Goal: Information Seeking & Learning: Learn about a topic

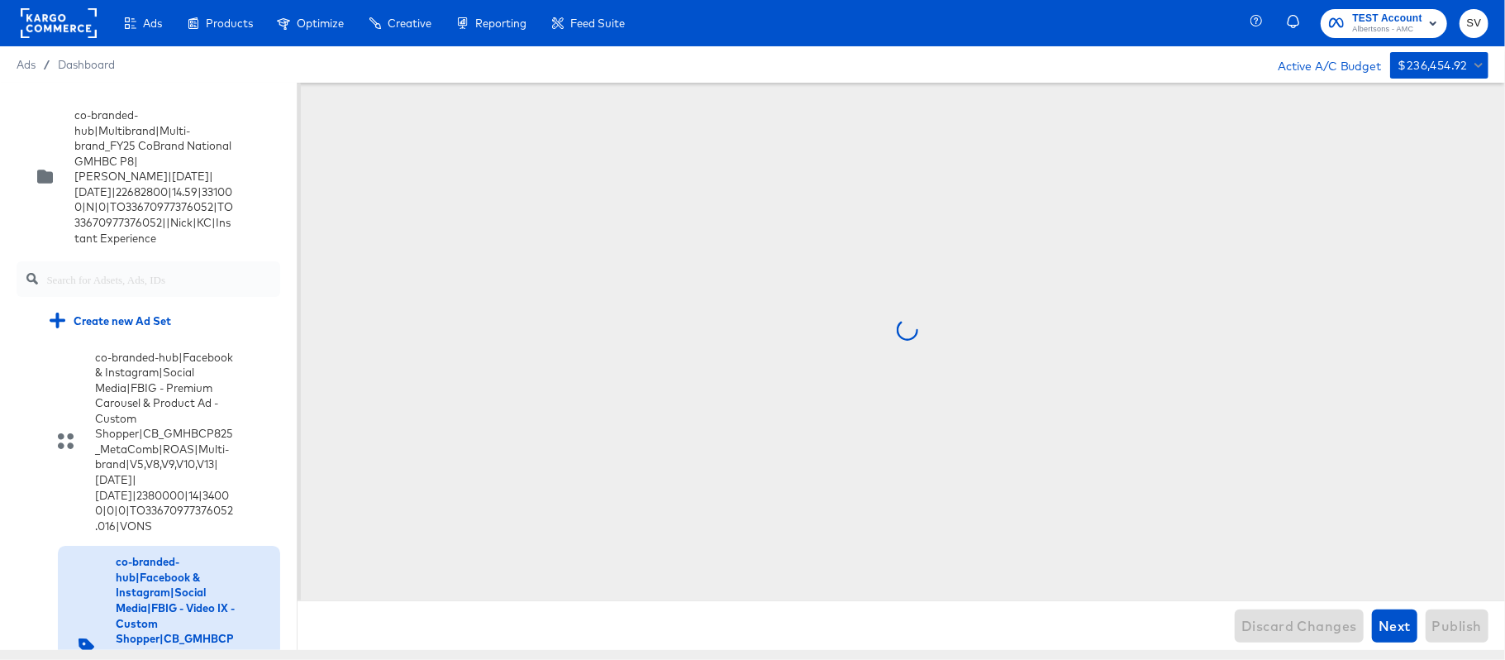
scroll to position [334, 0]
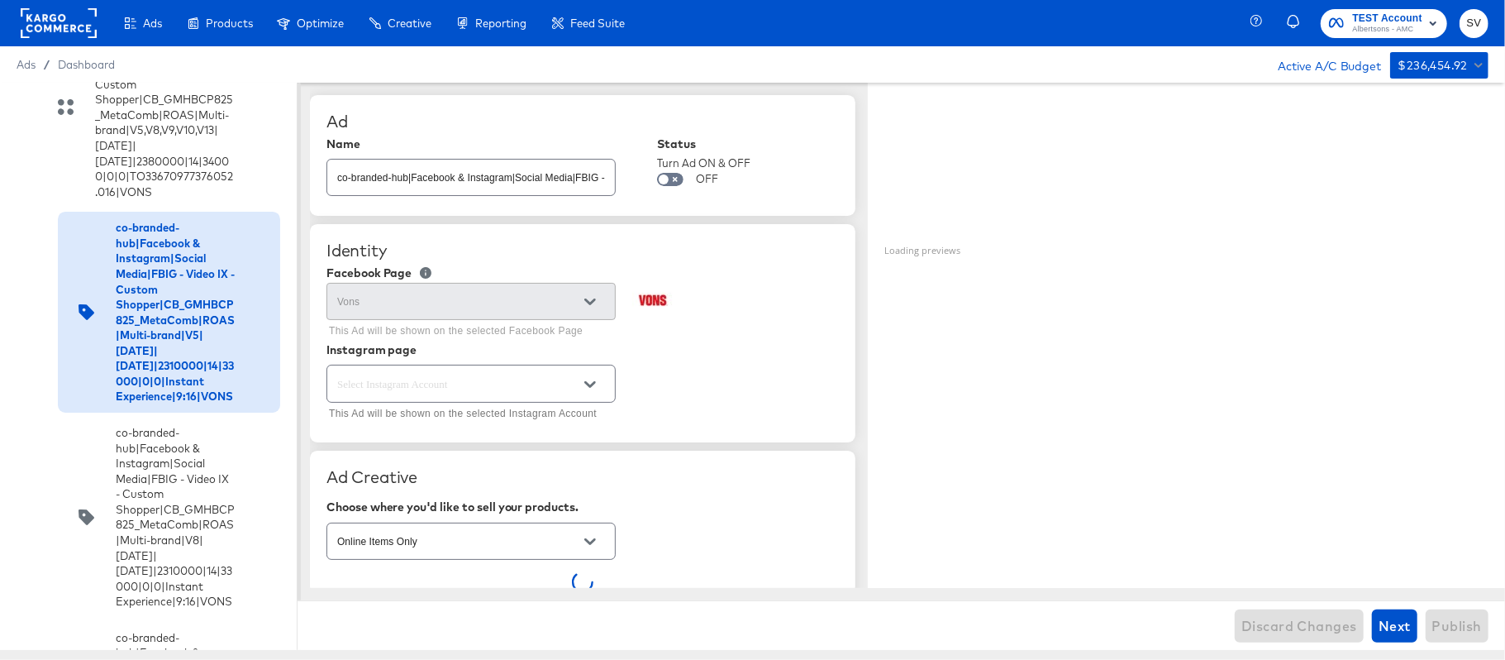
type textarea "x"
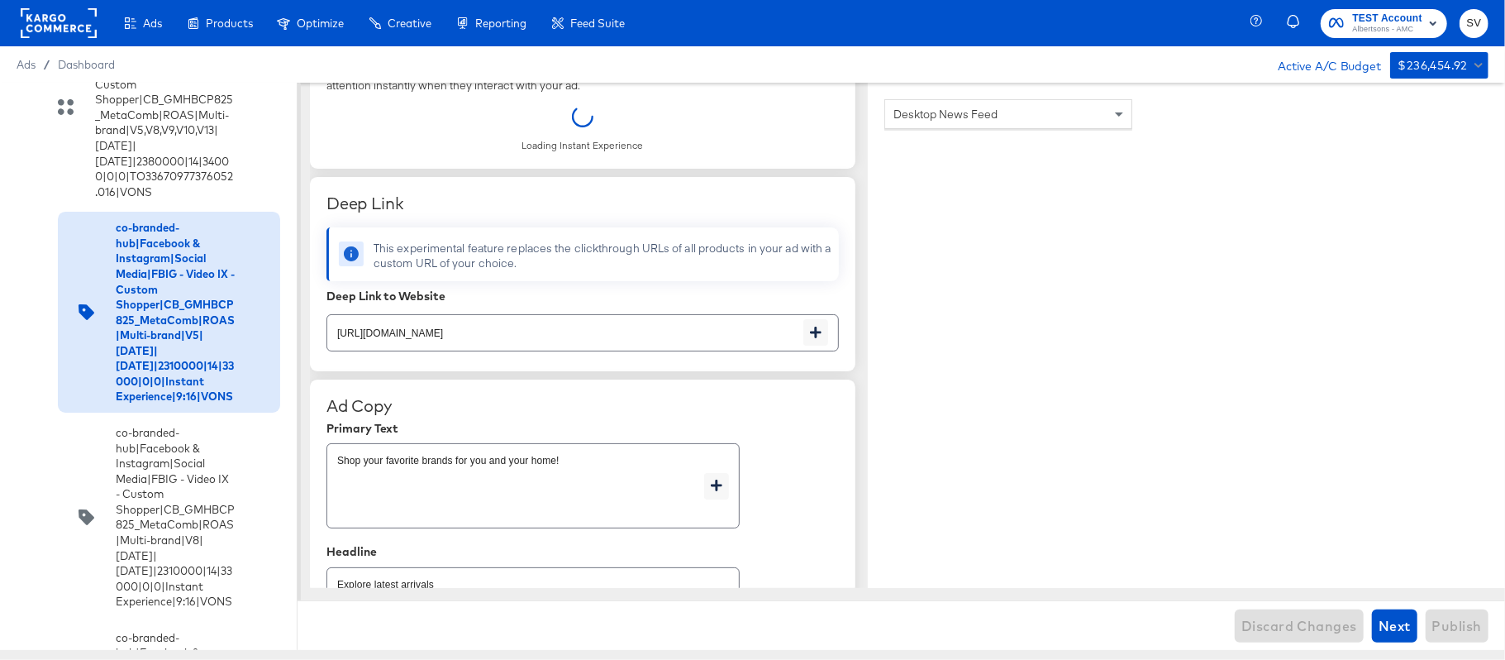
scroll to position [4682, 0]
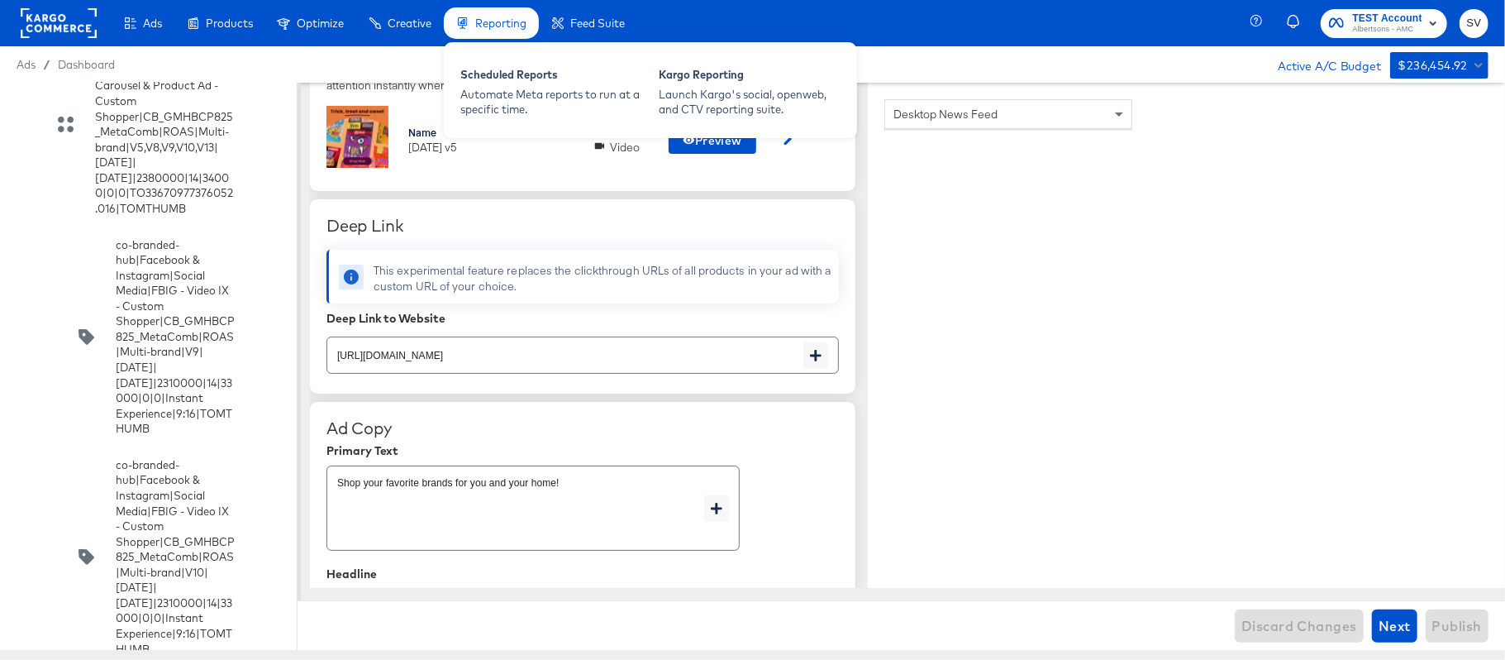
scroll to position [550, 0]
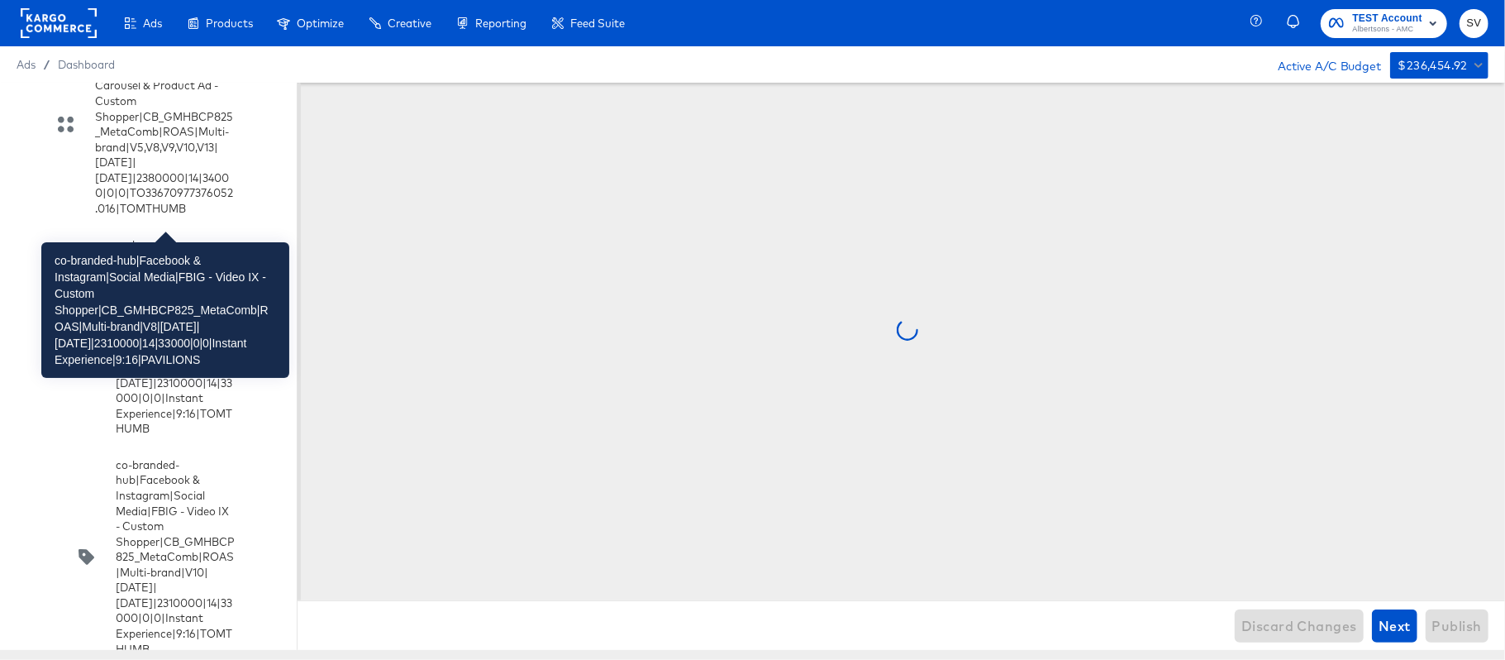
scroll to position [0, 0]
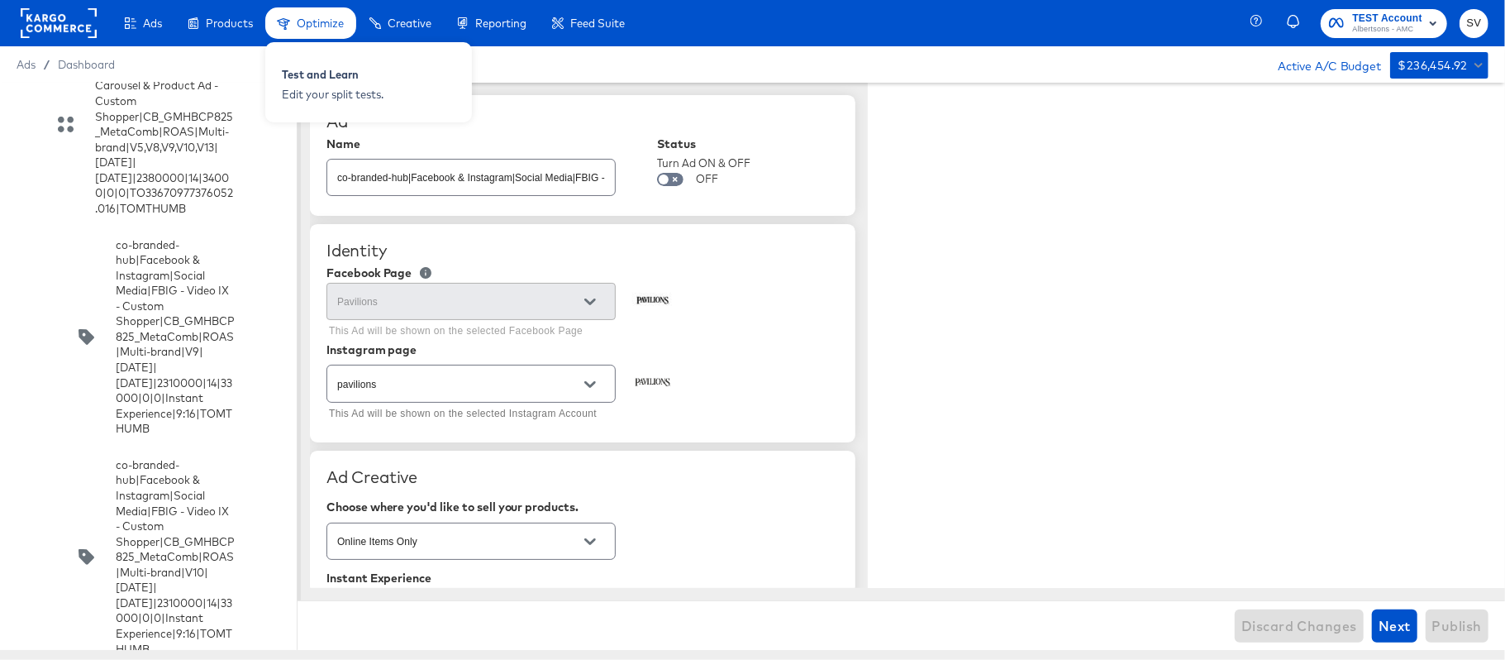
type textarea "x"
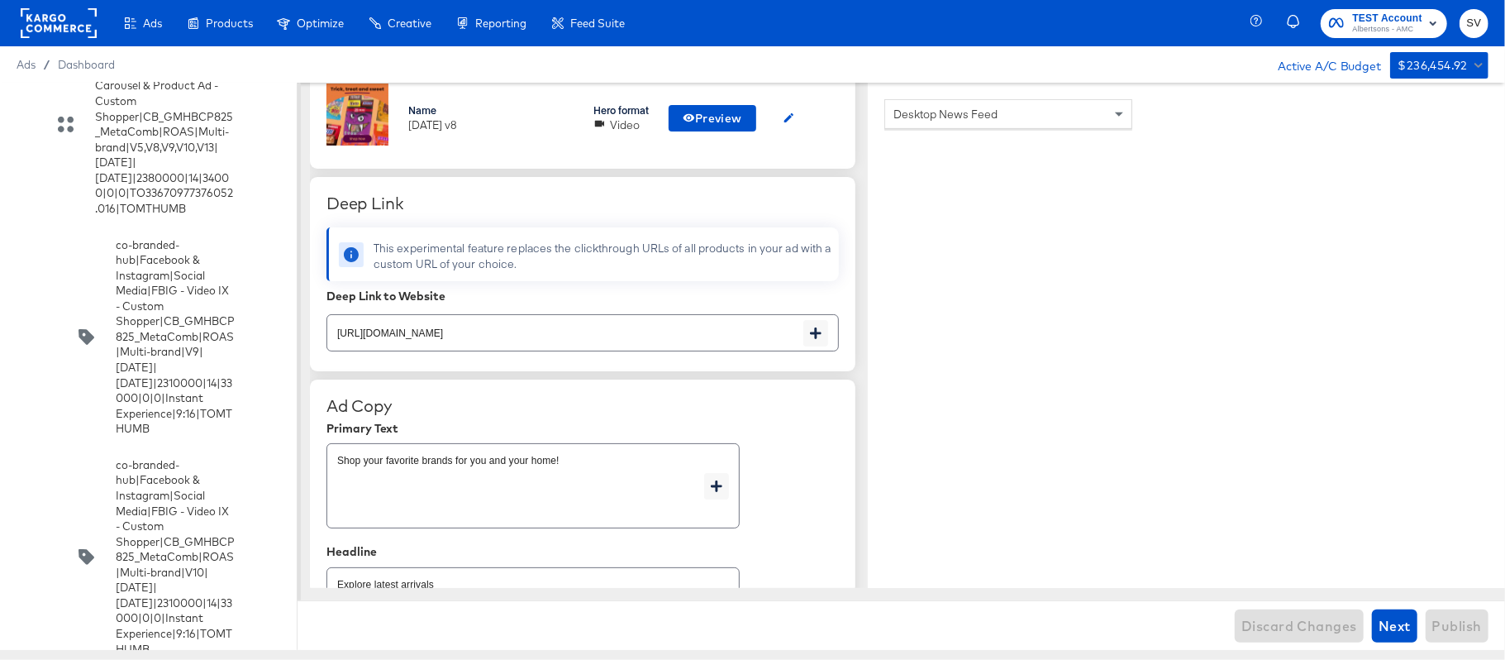
scroll to position [7110, 0]
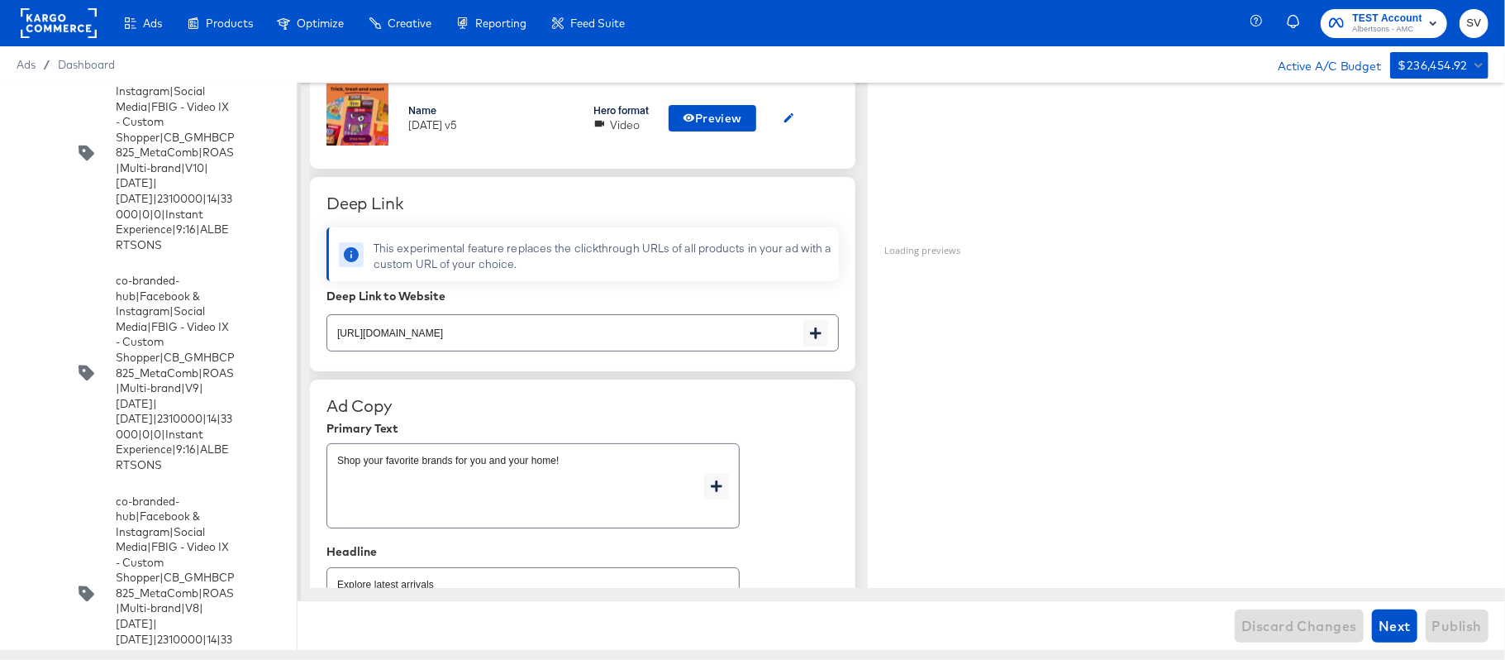
type textarea "x"
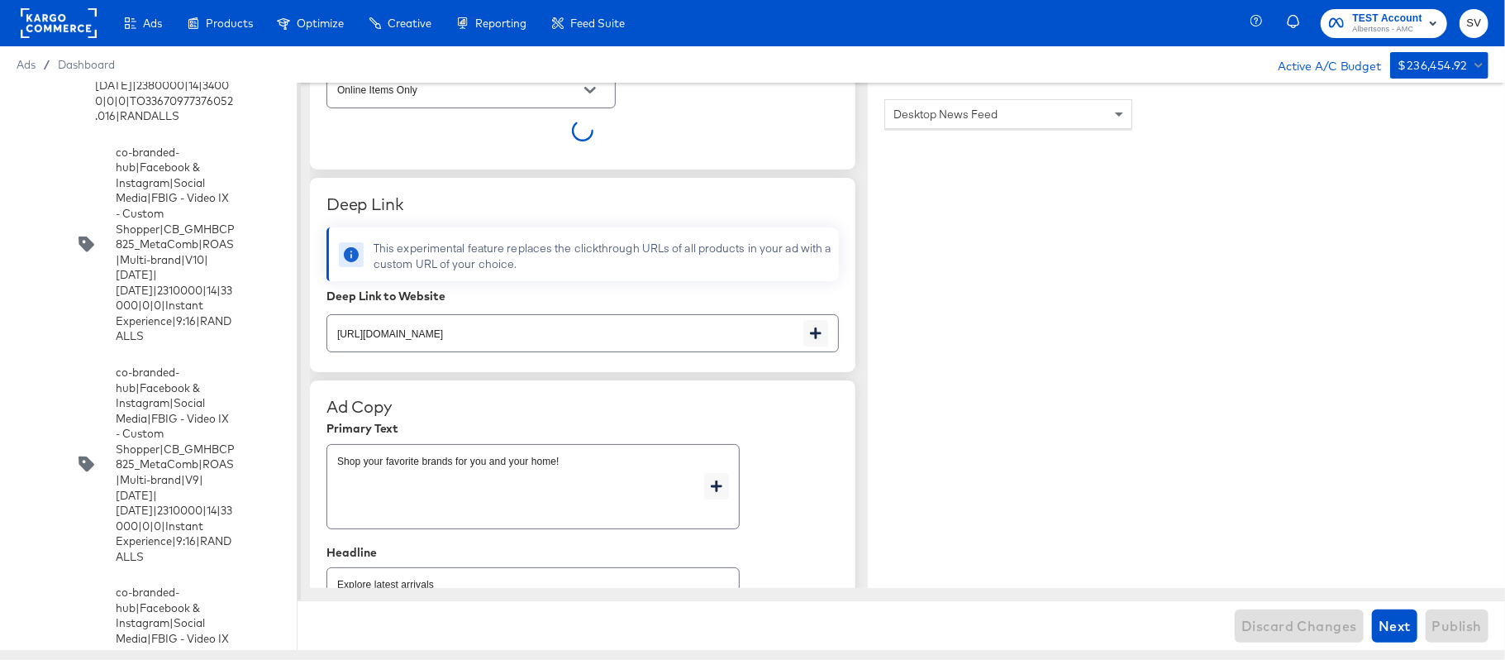
scroll to position [3232, 0]
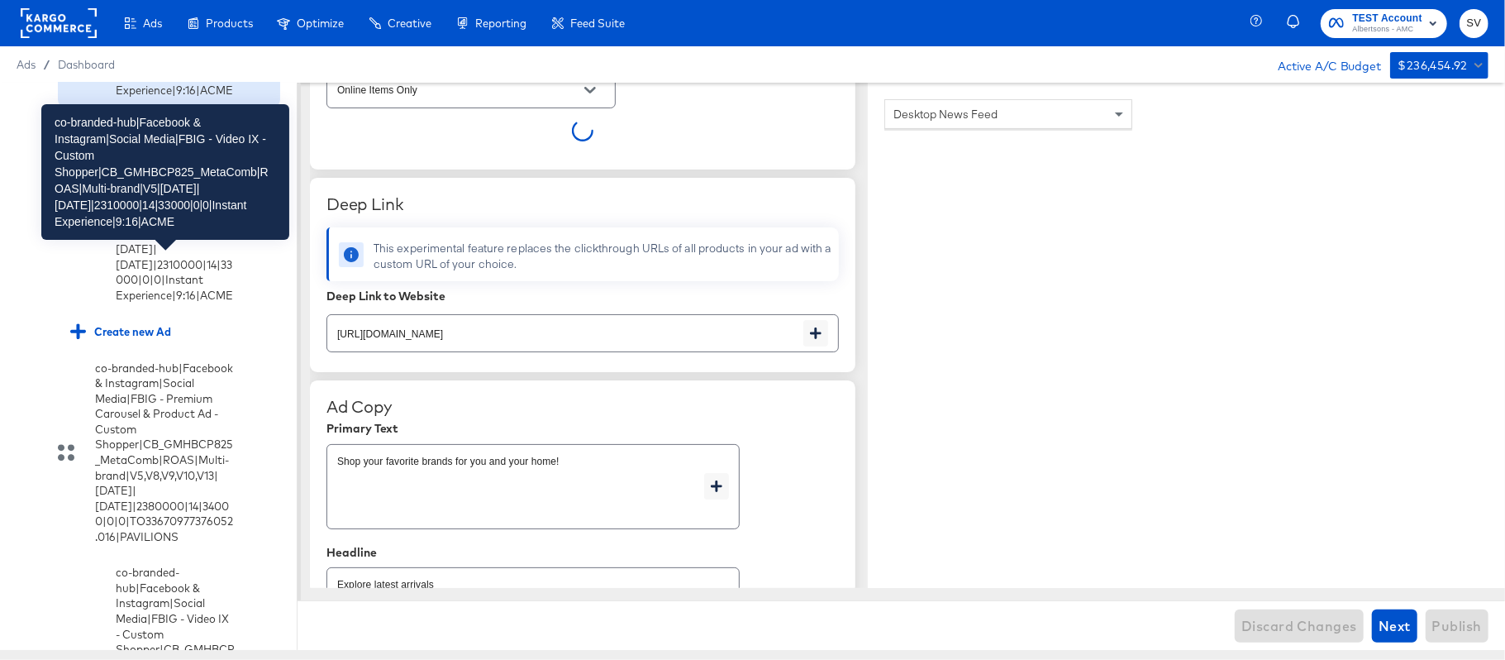
click at [212, 98] on div "co-branded-hub|Facebook & Instagram|Social Media|FBIG - Video IX - Custom Shopp…" at bounding box center [175, 6] width 119 height 184
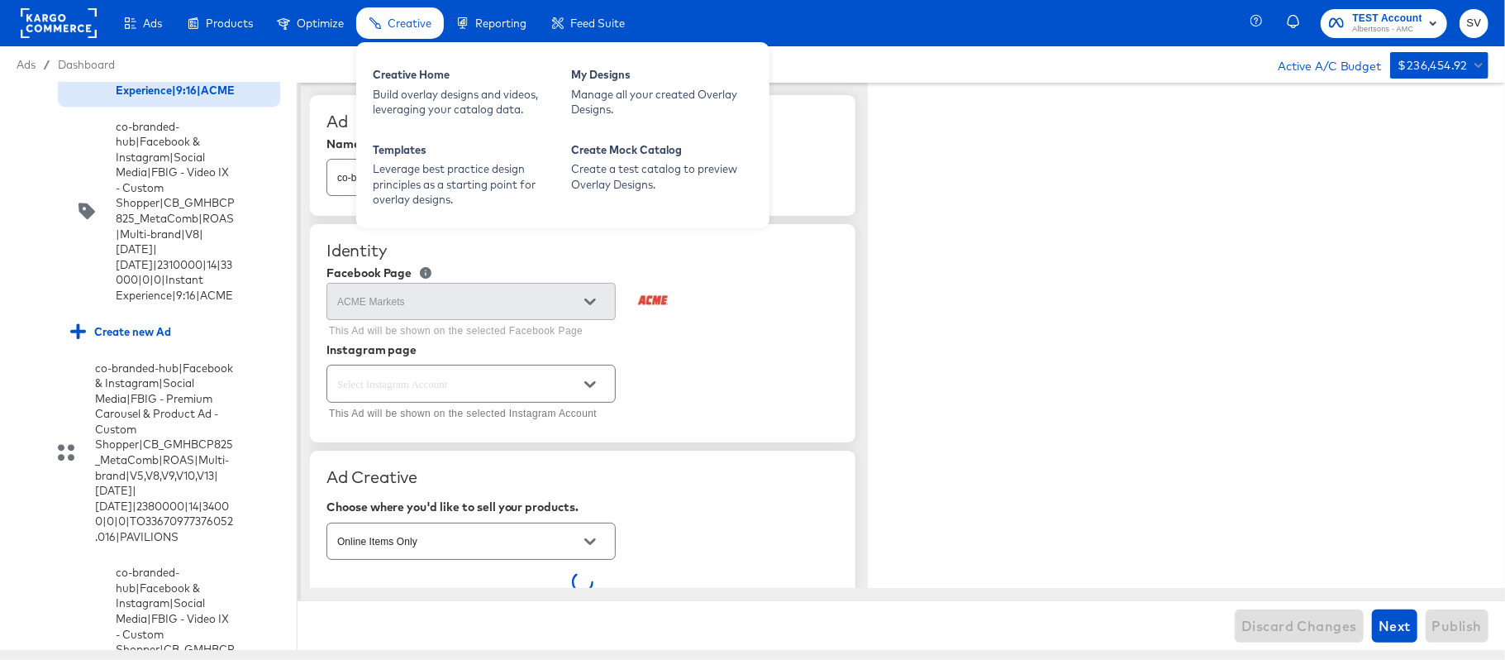
scroll to position [451, 0]
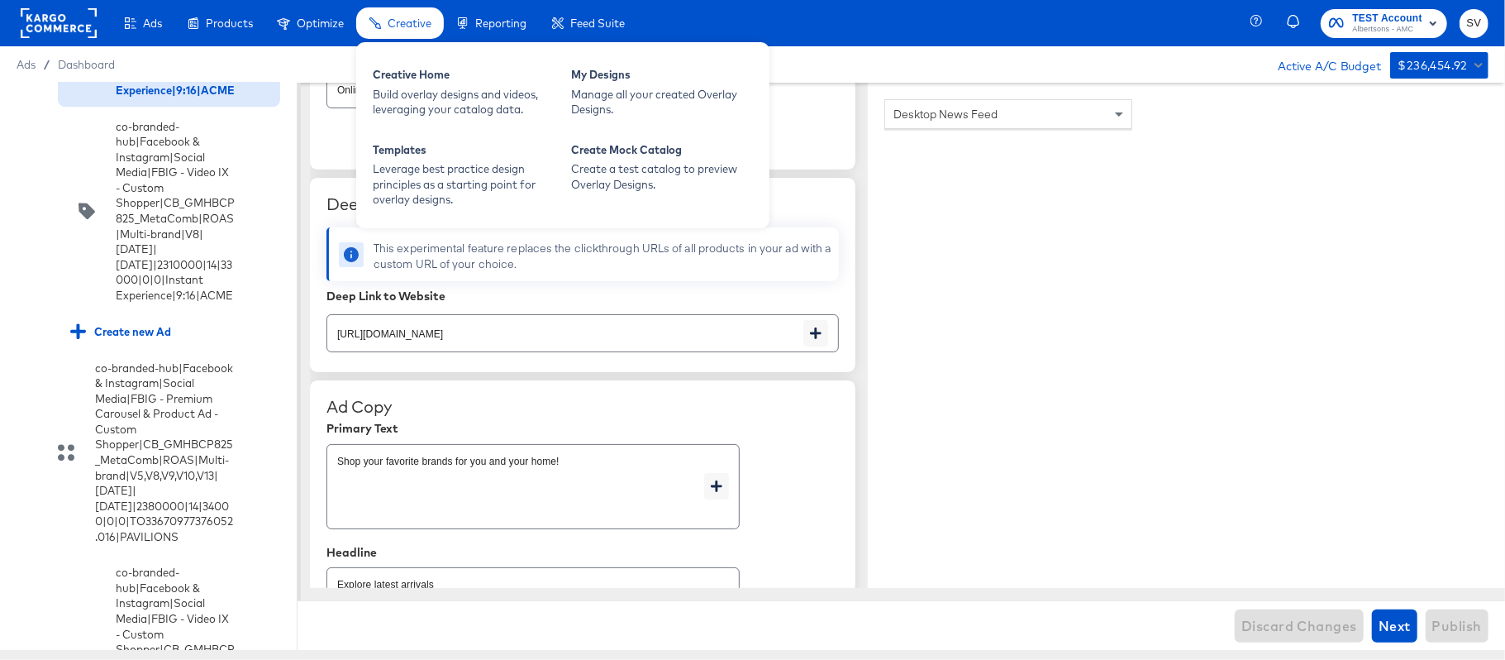
type textarea "x"
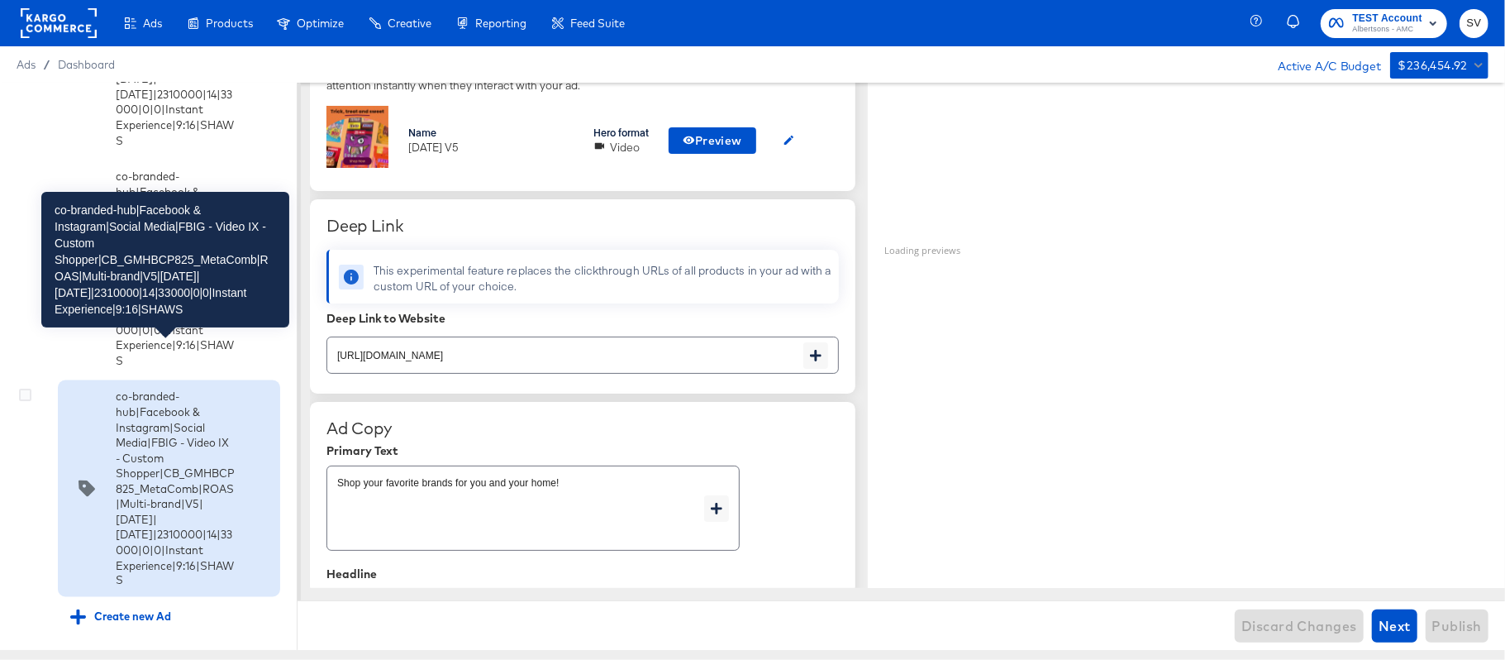
click at [189, 389] on div "co-branded-hub|Facebook & Instagram|Social Media|FBIG - Video IX - Custom Shopp…" at bounding box center [175, 488] width 119 height 199
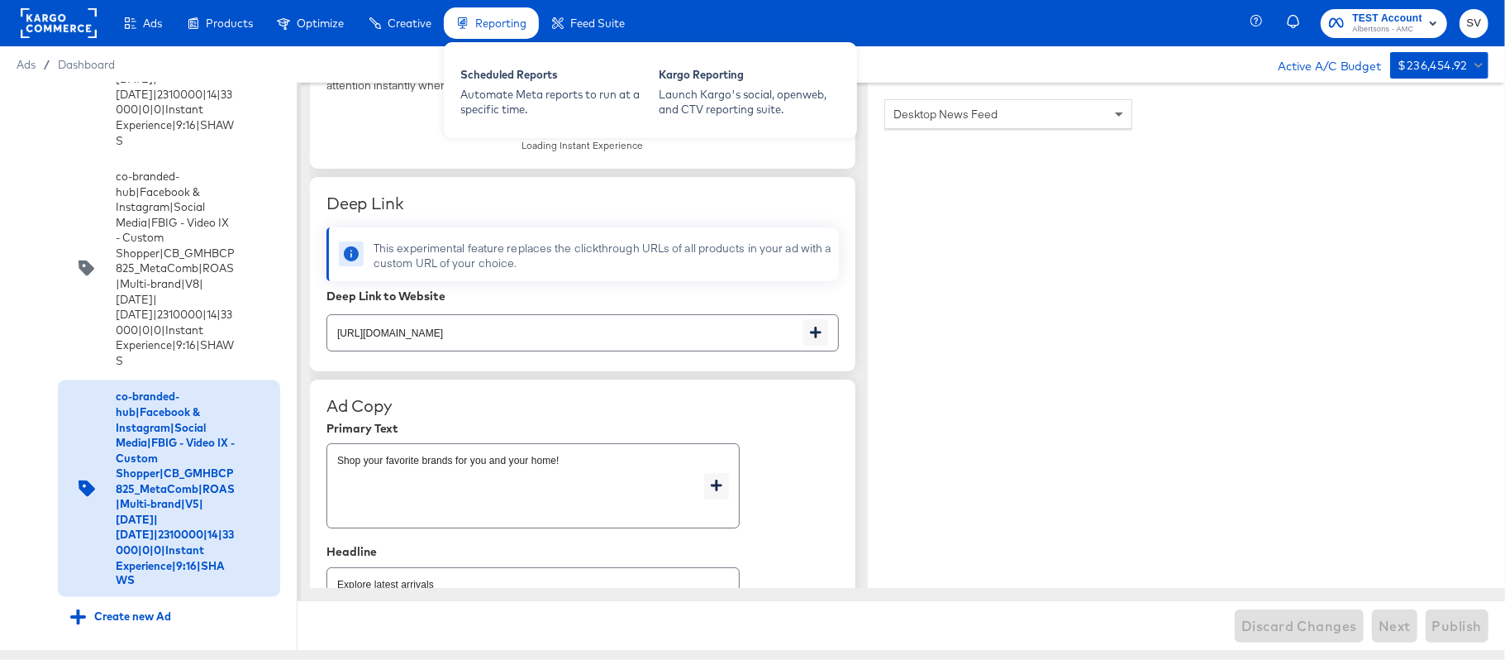
scroll to position [9538, 0]
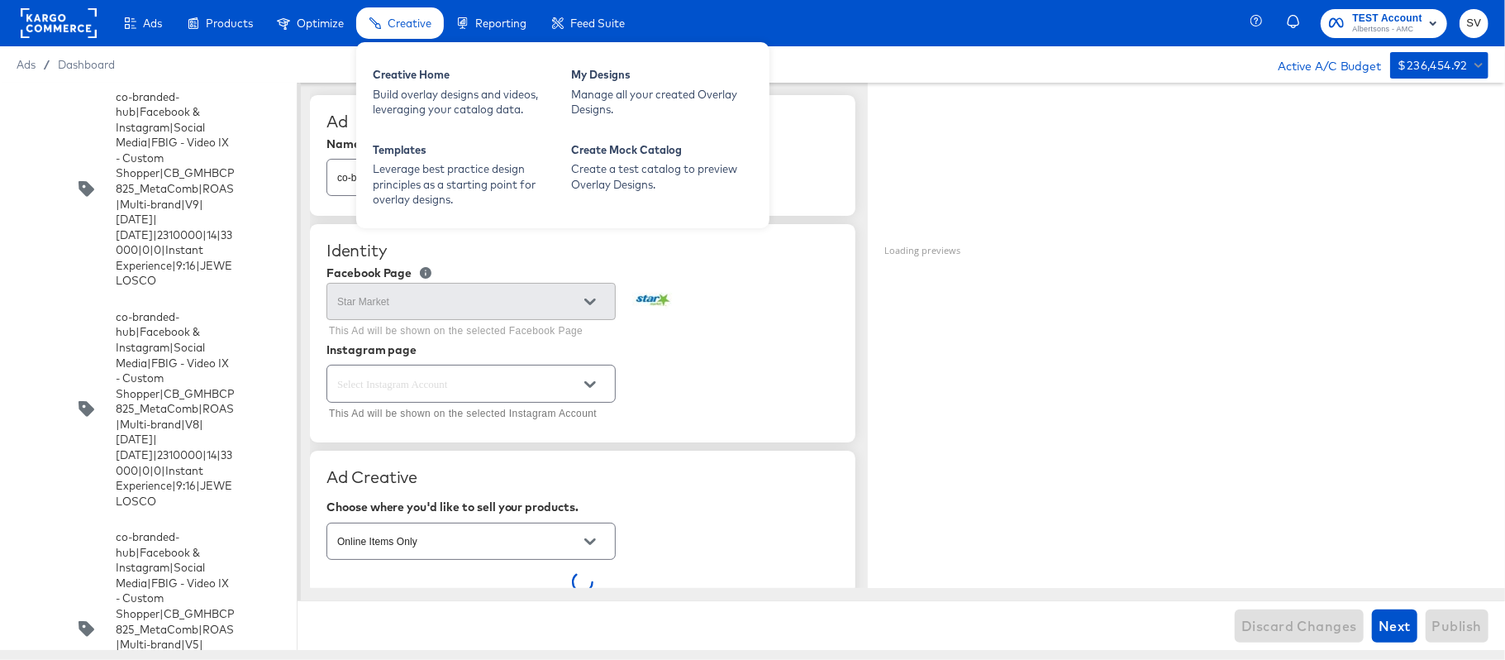
scroll to position [451, 0]
